Goal: Information Seeking & Learning: Understand process/instructions

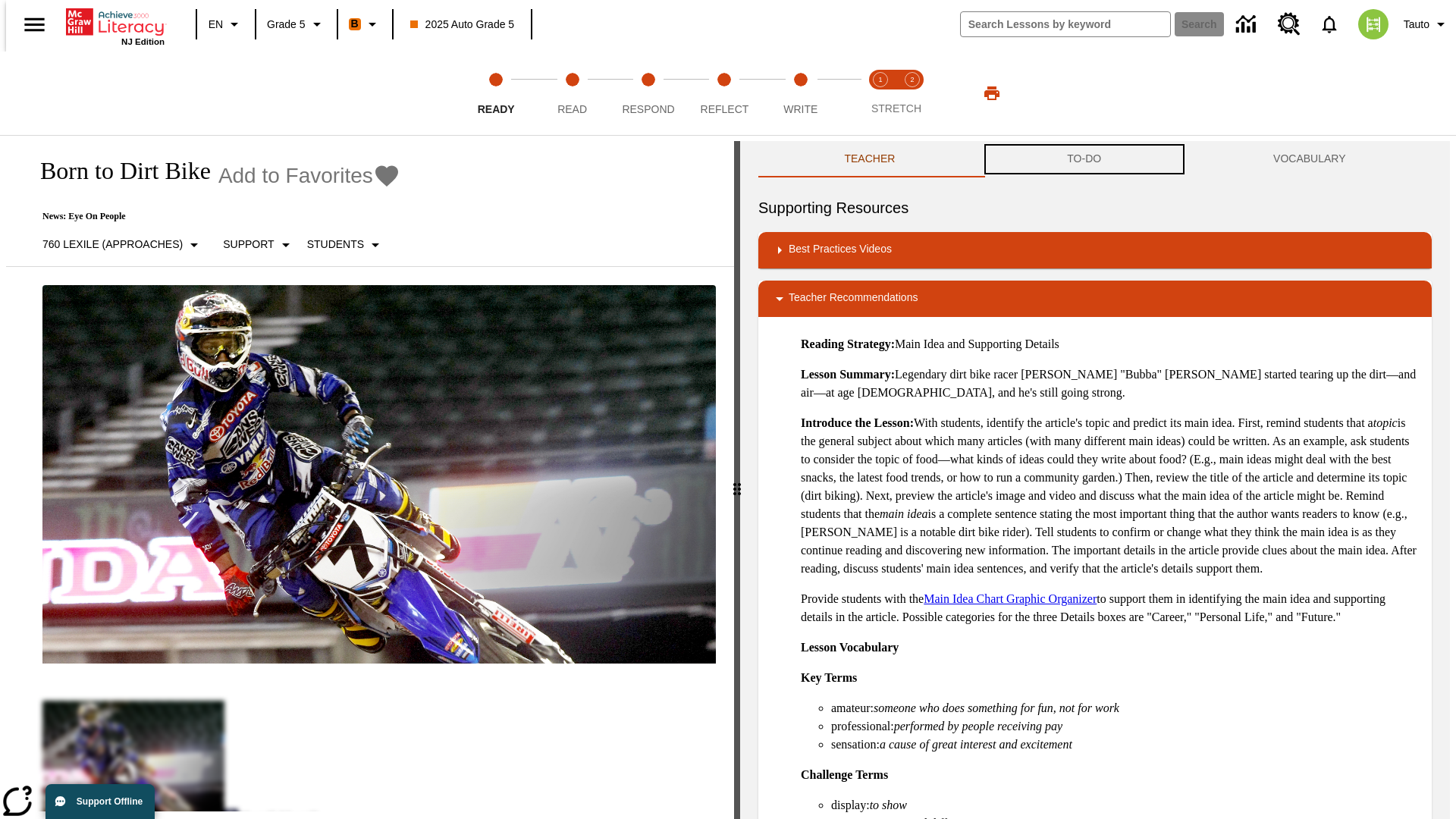
click at [1084, 159] on button "TO-DO" at bounding box center [1084, 159] width 207 height 37
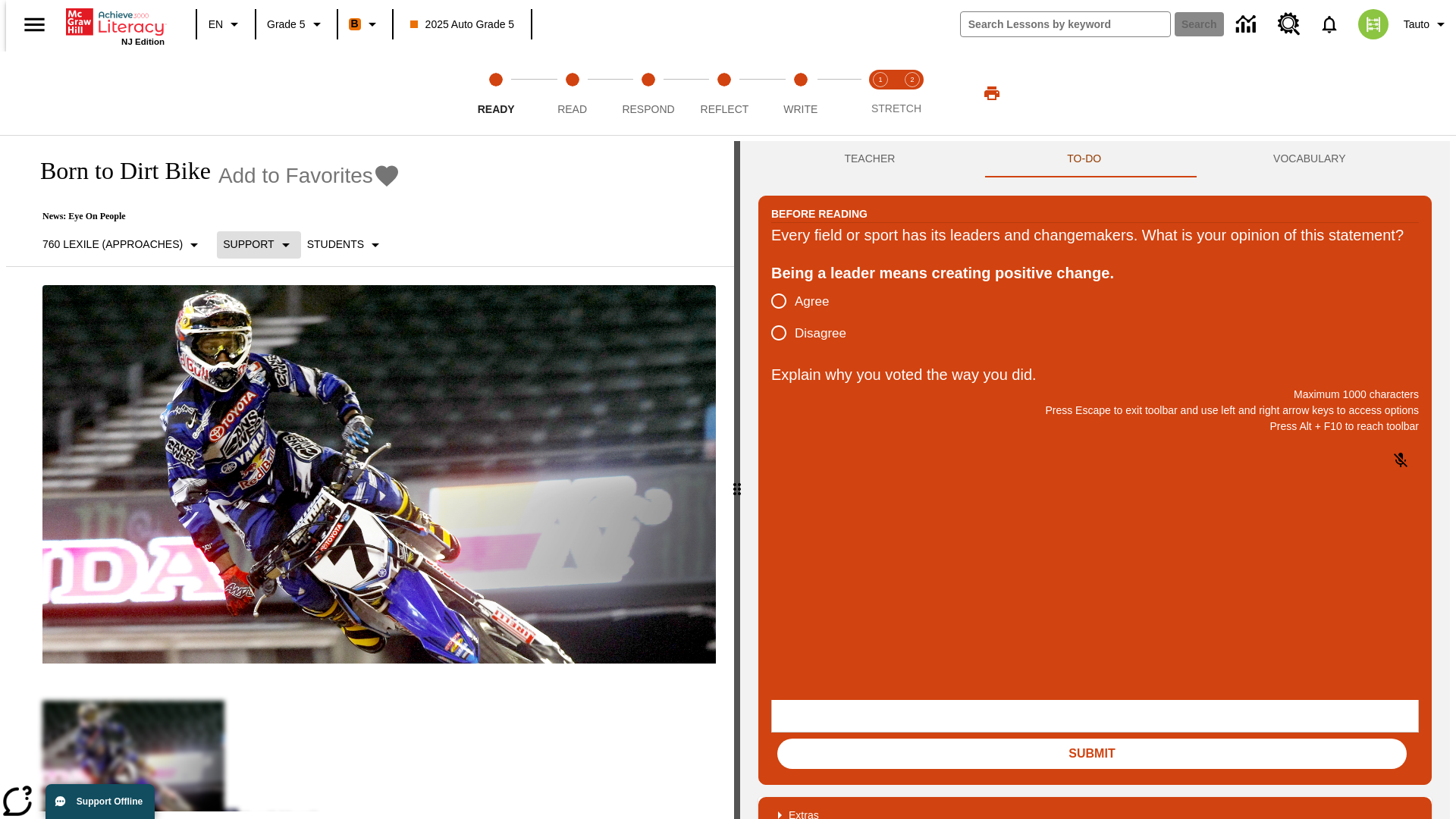
click at [251, 244] on p "Support" at bounding box center [249, 245] width 51 height 16
click at [268, 333] on p "Support" at bounding box center [268, 333] width 89 height 16
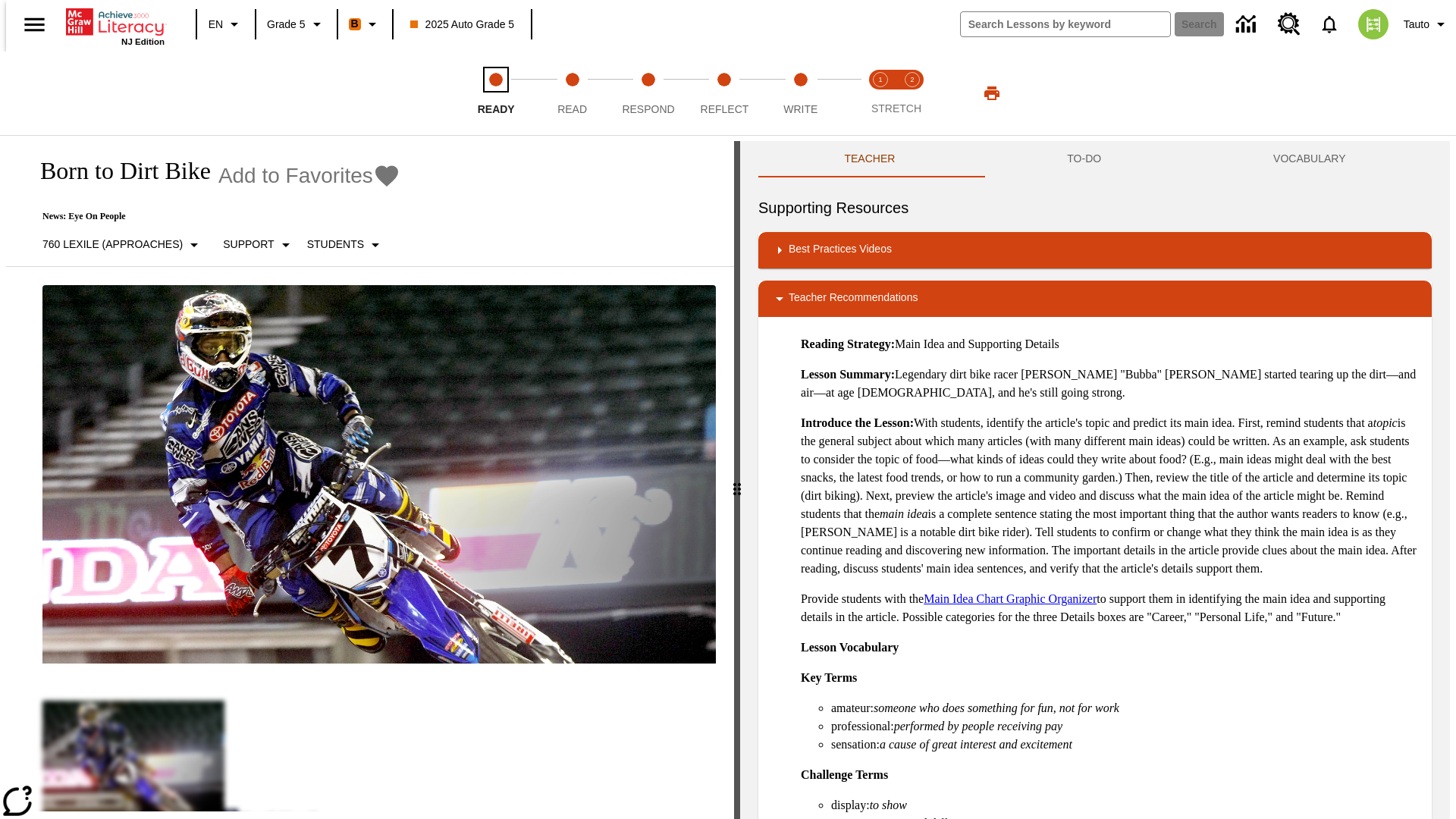
click at [496, 93] on span "Ready" at bounding box center [496, 103] width 37 height 27
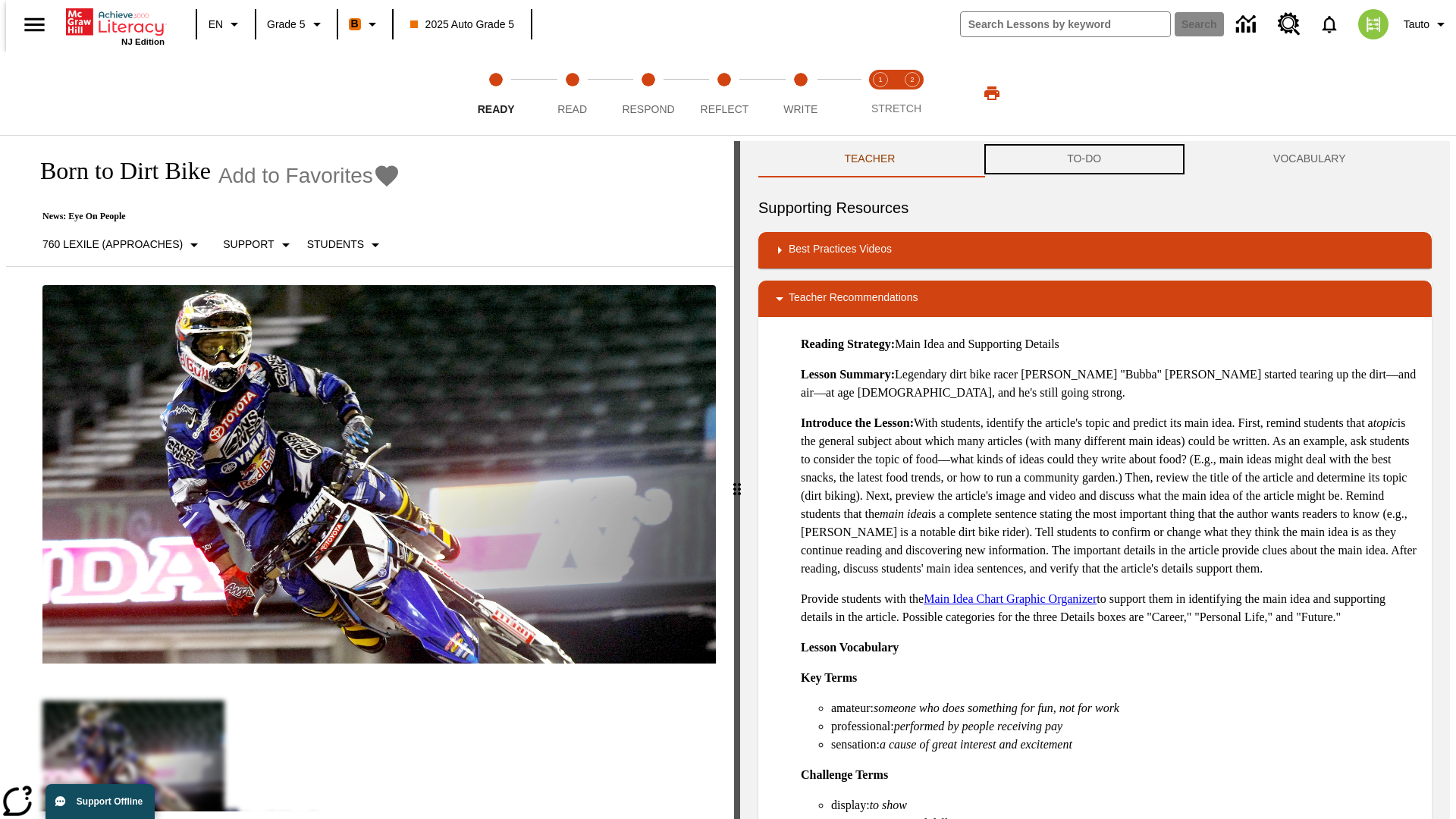
click at [1084, 159] on button "TO-DO" at bounding box center [1084, 159] width 207 height 37
